Goal: Find specific fact: Find specific fact

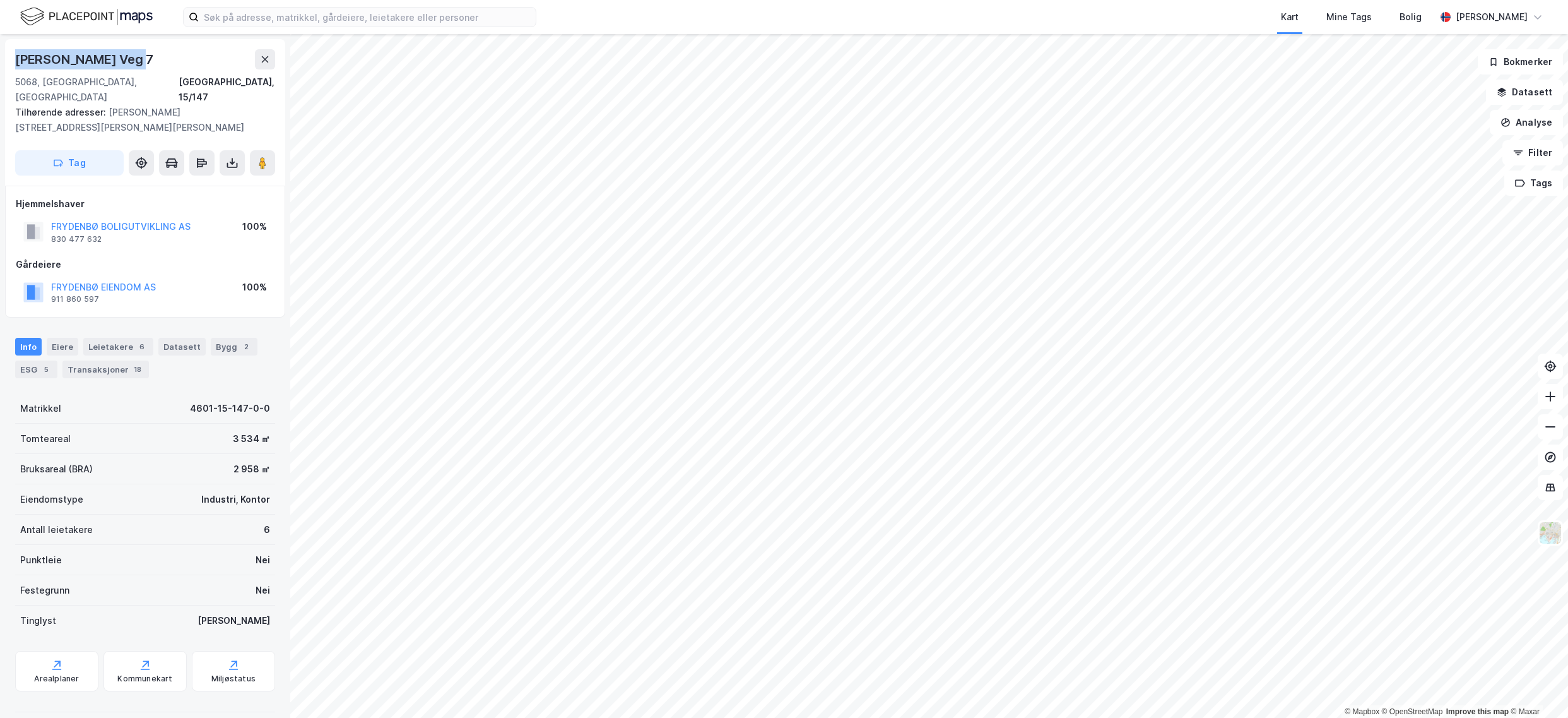
drag, startPoint x: 139, startPoint y: 55, endPoint x: 15, endPoint y: 61, distance: 124.1
click at [15, 61] on div "[PERSON_NAME] Veg 7" at bounding box center [144, 59] width 260 height 20
copy div "[PERSON_NAME] Veg 7"
